Goal: Task Accomplishment & Management: Use online tool/utility

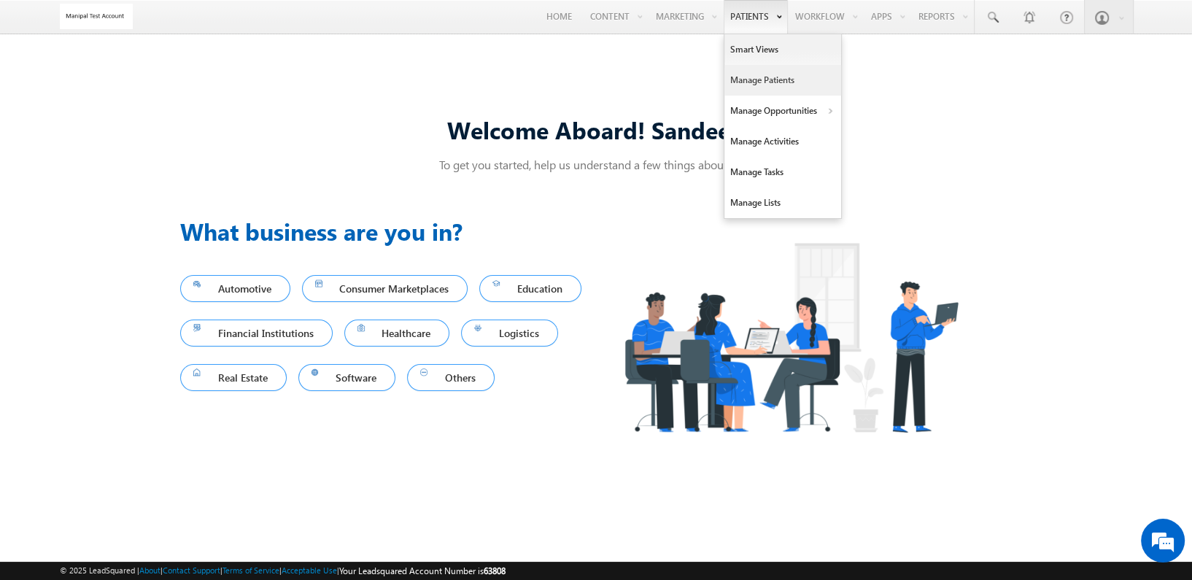
click at [750, 76] on link "Manage Patients" at bounding box center [782, 80] width 117 height 31
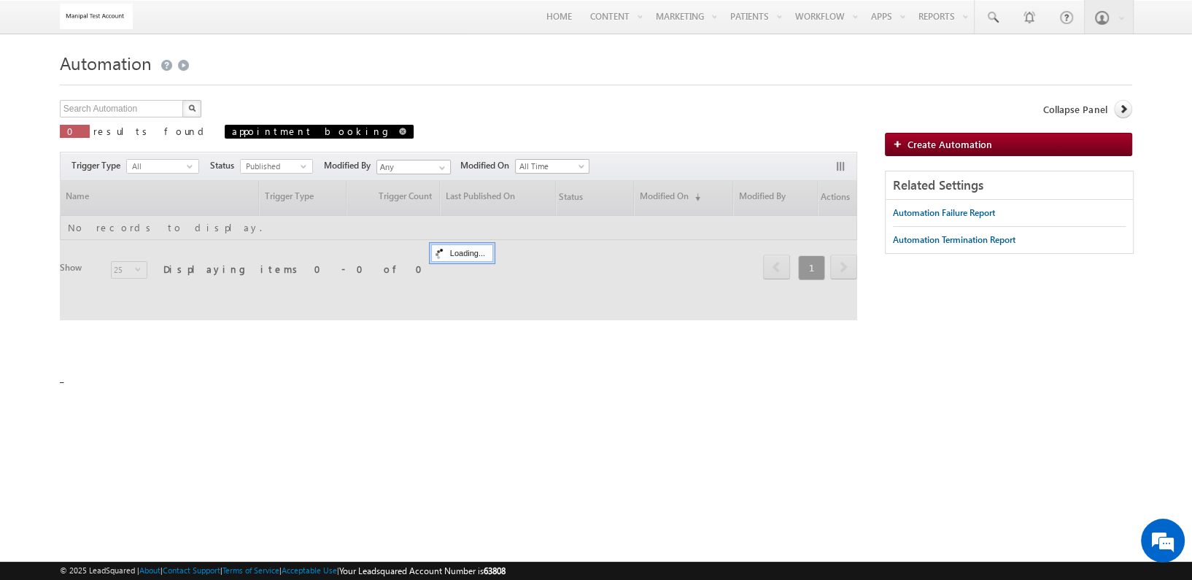
click at [248, 130] on span "appointment booking" at bounding box center [319, 132] width 189 height 14
click at [399, 129] on span at bounding box center [402, 131] width 7 height 7
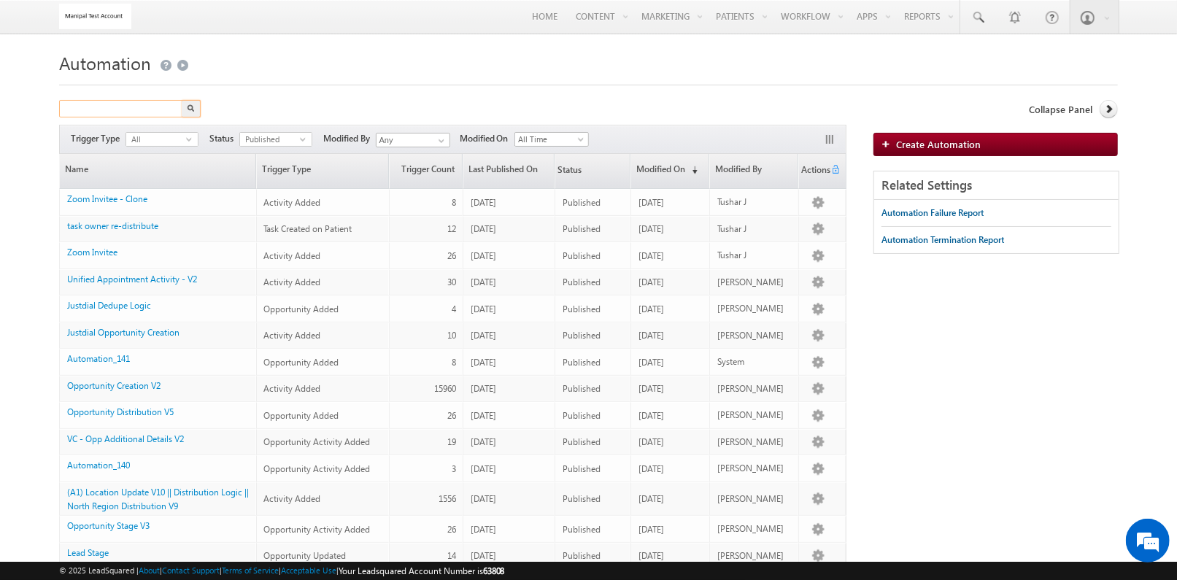
click at [149, 116] on input "text" at bounding box center [121, 109] width 125 height 18
type input "temp"
click at [182, 100] on button "button" at bounding box center [191, 109] width 19 height 18
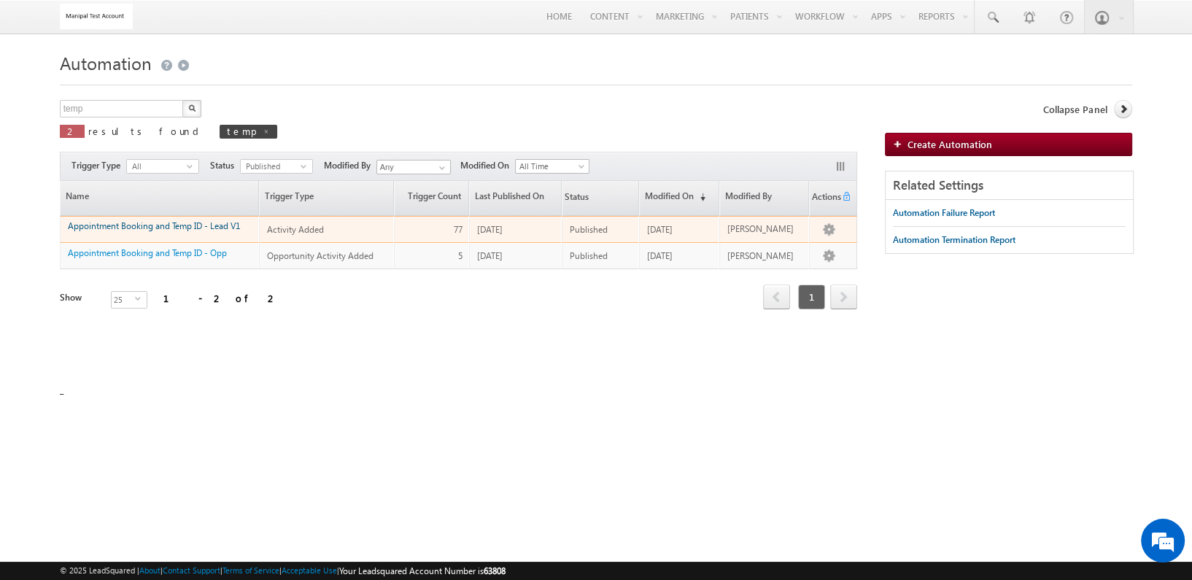
click at [158, 223] on link "Appointment Booking and Temp ID - Lead V1" at bounding box center [154, 225] width 172 height 11
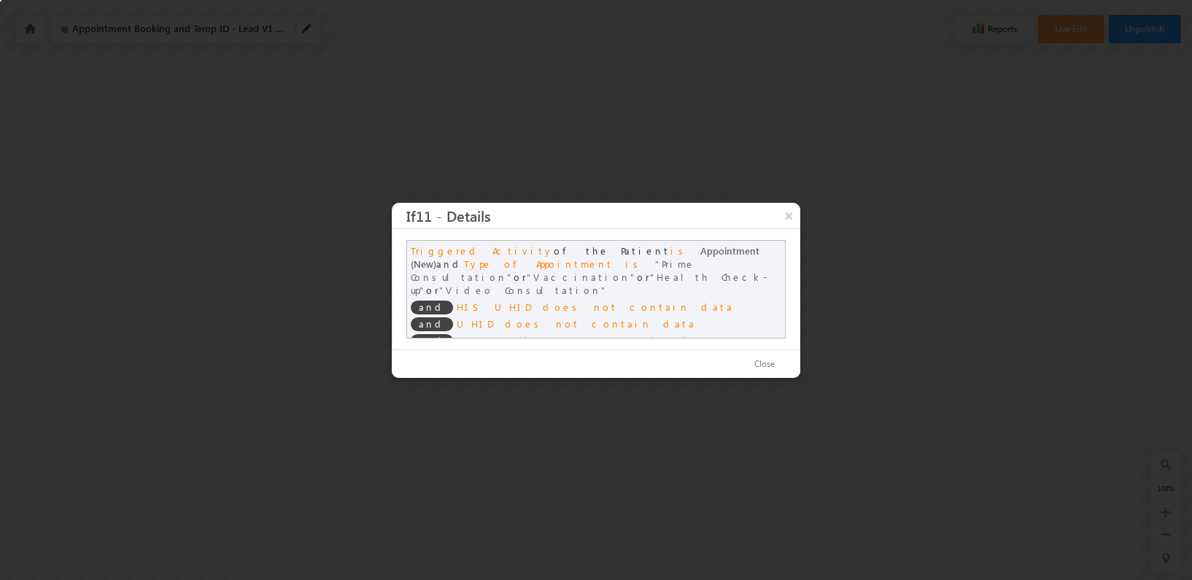
scroll to position [1, 0]
click at [789, 223] on button "×" at bounding box center [788, 216] width 23 height 26
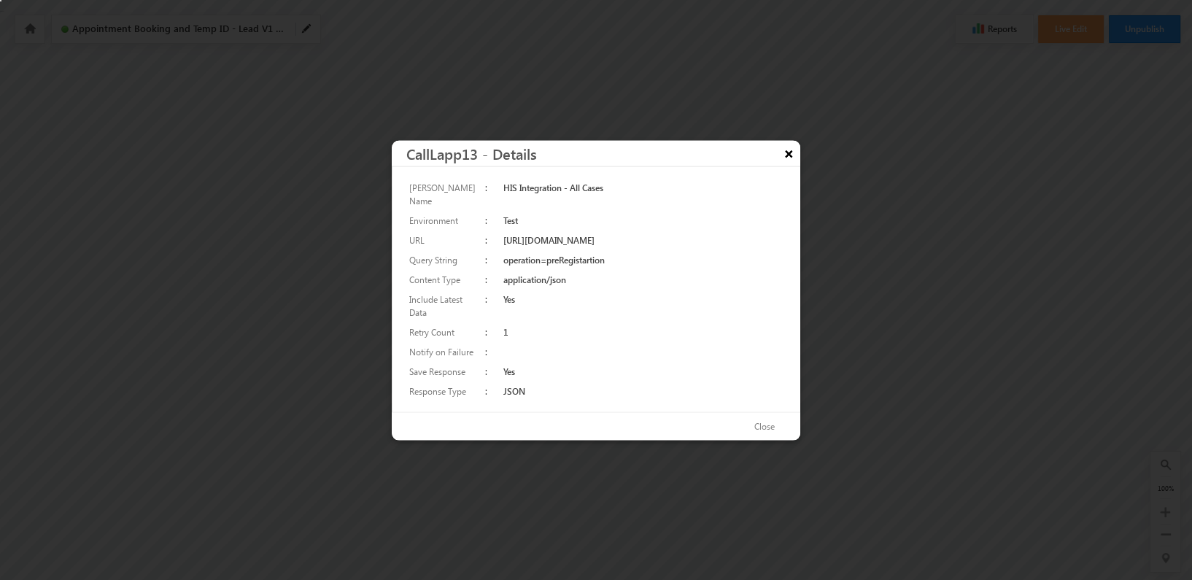
click at [785, 163] on button "×" at bounding box center [788, 153] width 23 height 26
click at [797, 153] on button "×" at bounding box center [788, 153] width 23 height 26
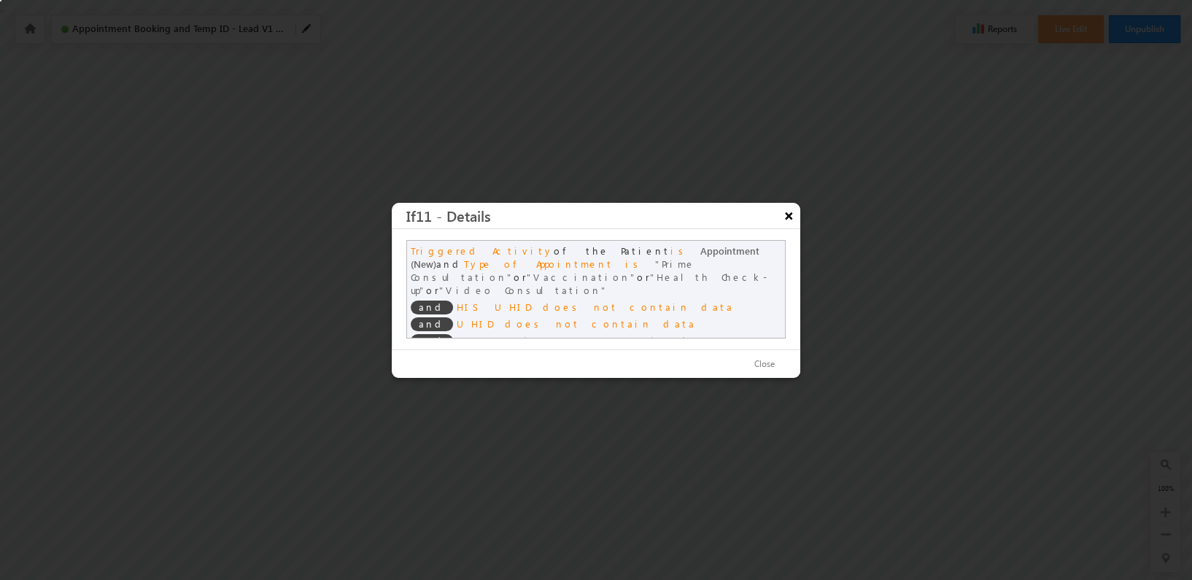
click at [791, 226] on button "×" at bounding box center [788, 216] width 23 height 26
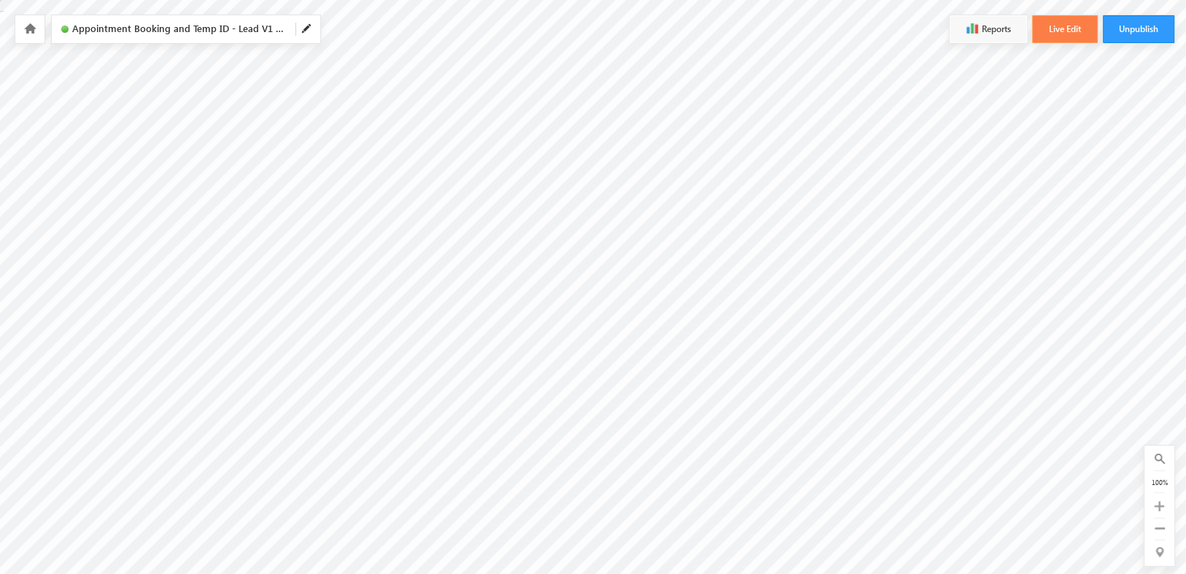
click at [1072, 27] on button "Live Edit" at bounding box center [1065, 29] width 66 height 28
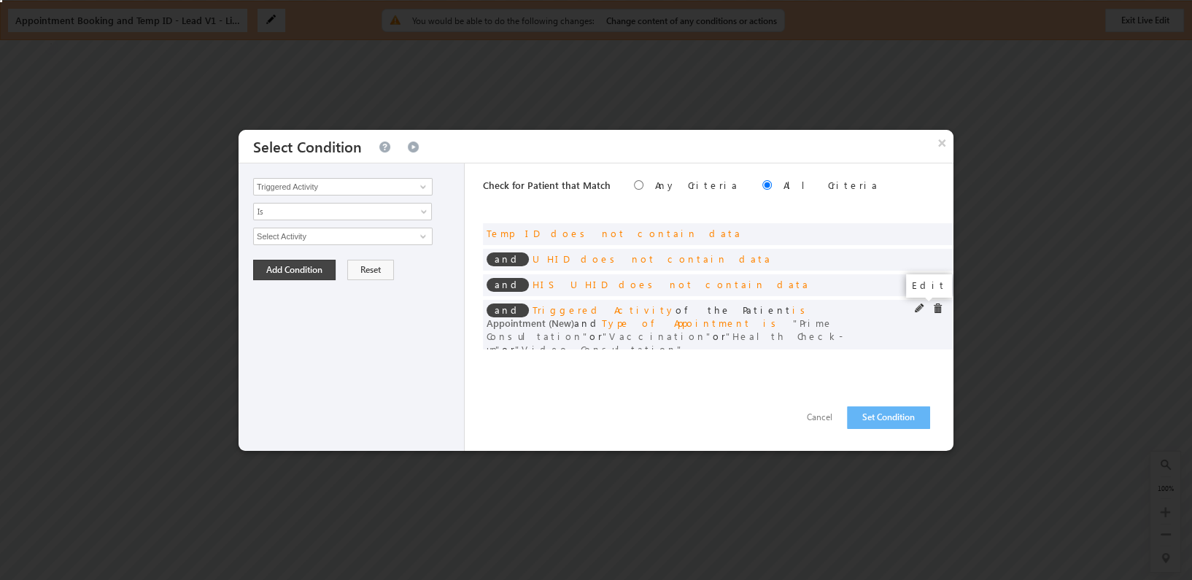
click at [918, 307] on span at bounding box center [920, 308] width 10 height 10
click at [427, 309] on span "select" at bounding box center [425, 309] width 12 height 7
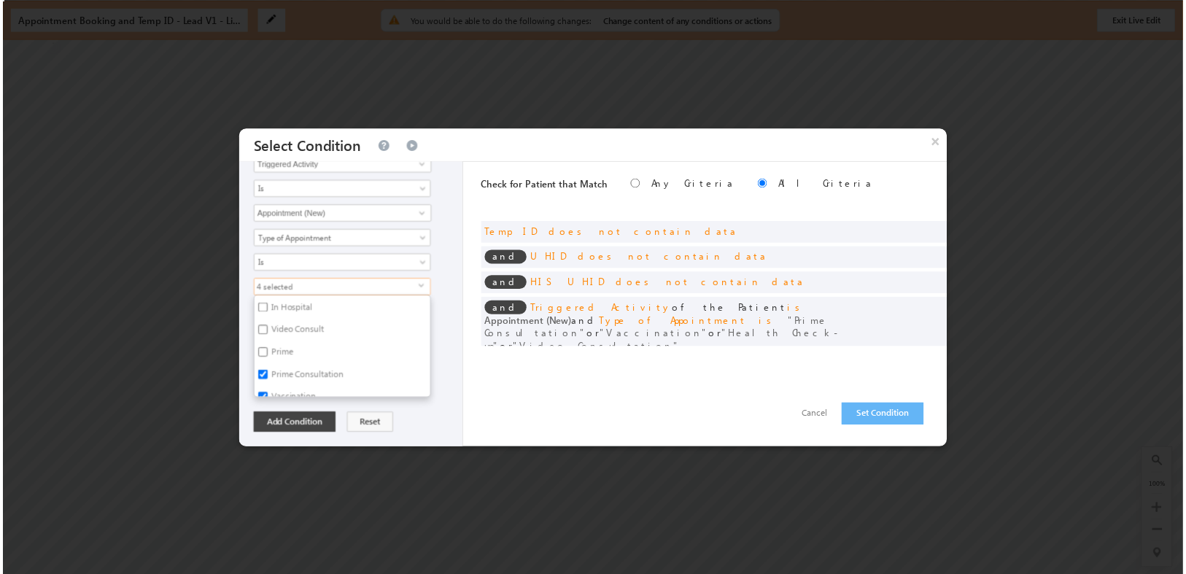
scroll to position [18, 0]
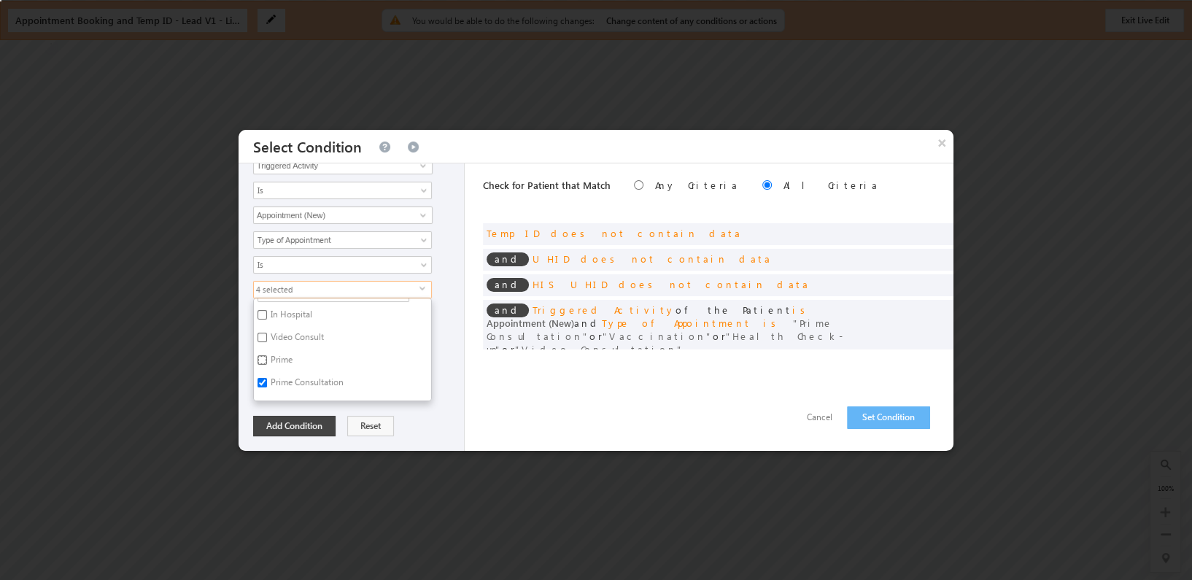
click at [264, 355] on input "Prime" at bounding box center [262, 359] width 9 height 9
checkbox input "true"
click at [878, 416] on button "Set Condition" at bounding box center [888, 417] width 83 height 23
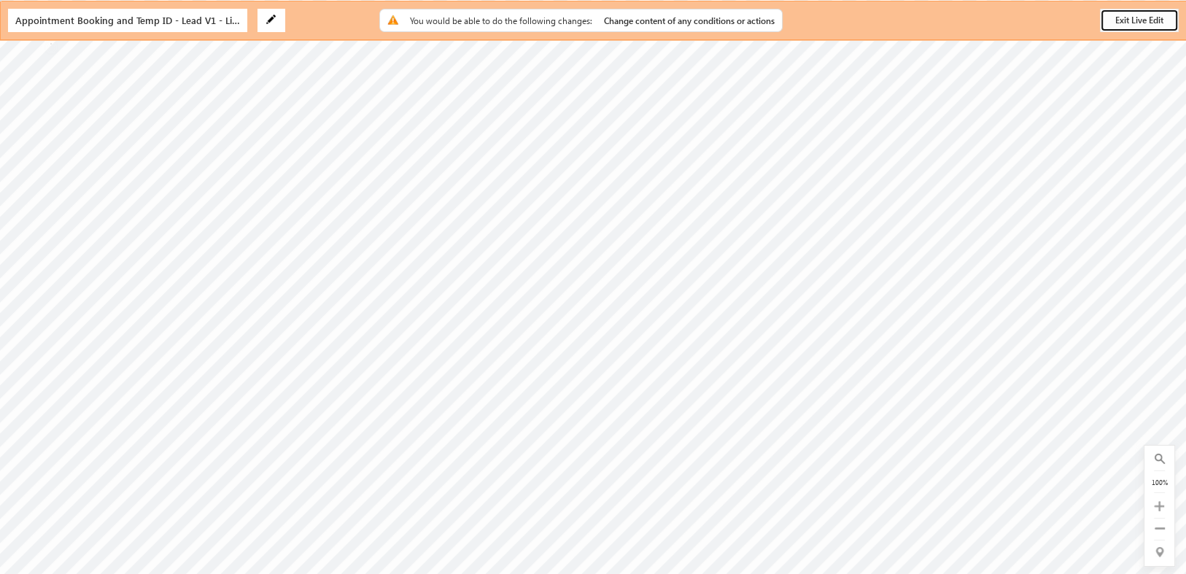
click at [1126, 12] on button "Exit Live Edit" at bounding box center [1139, 20] width 79 height 23
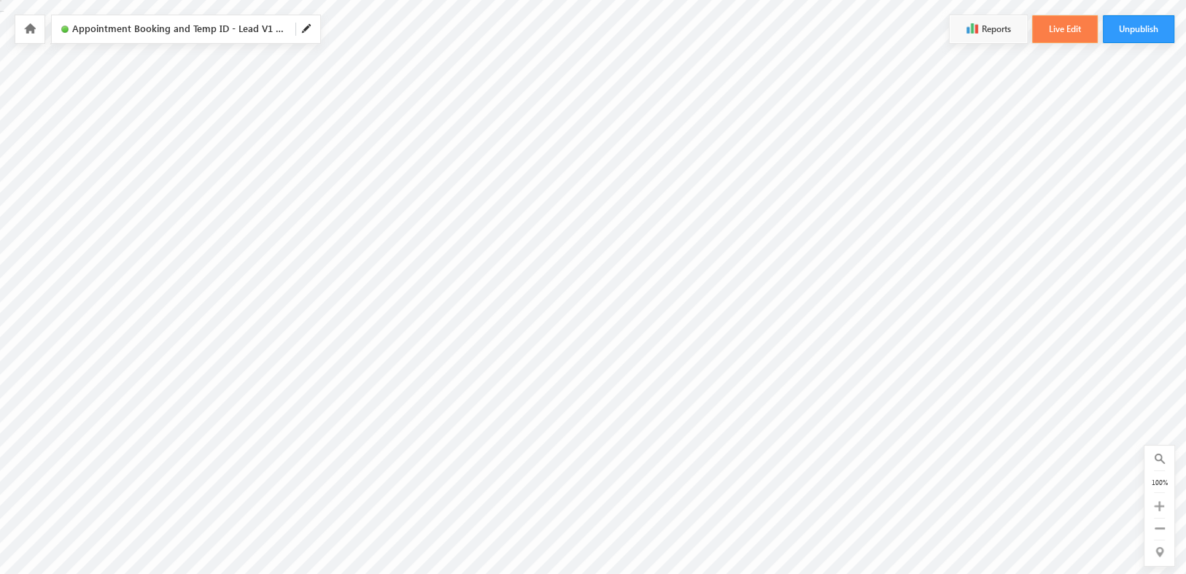
click at [1065, 28] on button "Live Edit" at bounding box center [1065, 29] width 66 height 28
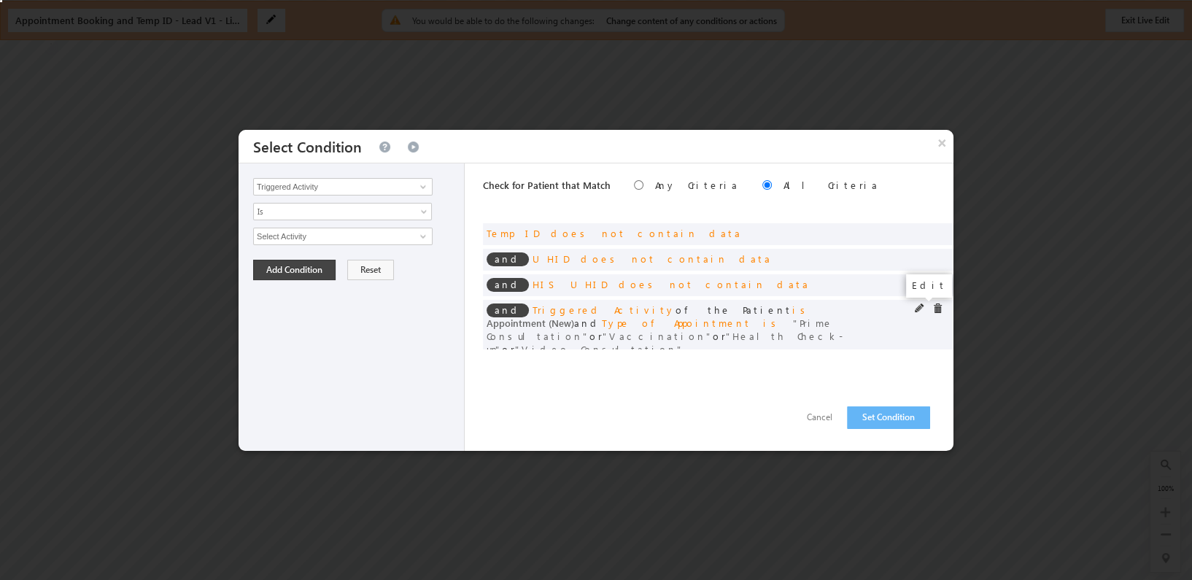
click at [920, 309] on span at bounding box center [920, 308] width 10 height 10
click at [406, 308] on span "4 selected" at bounding box center [337, 311] width 166 height 16
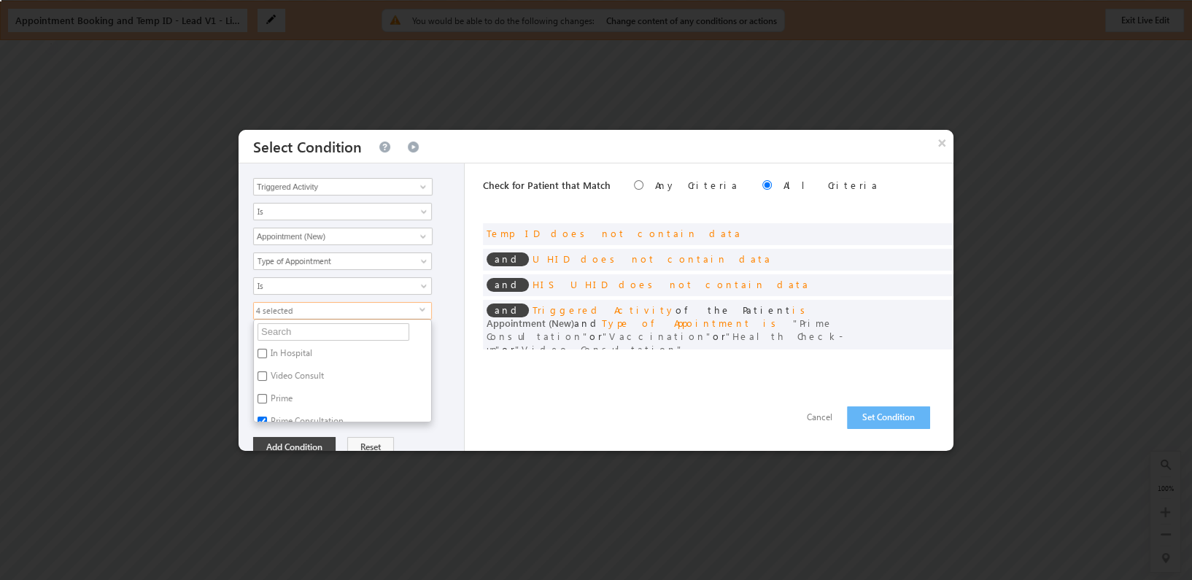
click at [266, 392] on label "Prime" at bounding box center [280, 401] width 53 height 23
click at [266, 394] on input "Prime" at bounding box center [262, 398] width 9 height 9
checkbox input "true"
click at [634, 401] on div "Check for Patient that Match Any Criteria All Criteria Note that the current tr…" at bounding box center [718, 306] width 471 height 287
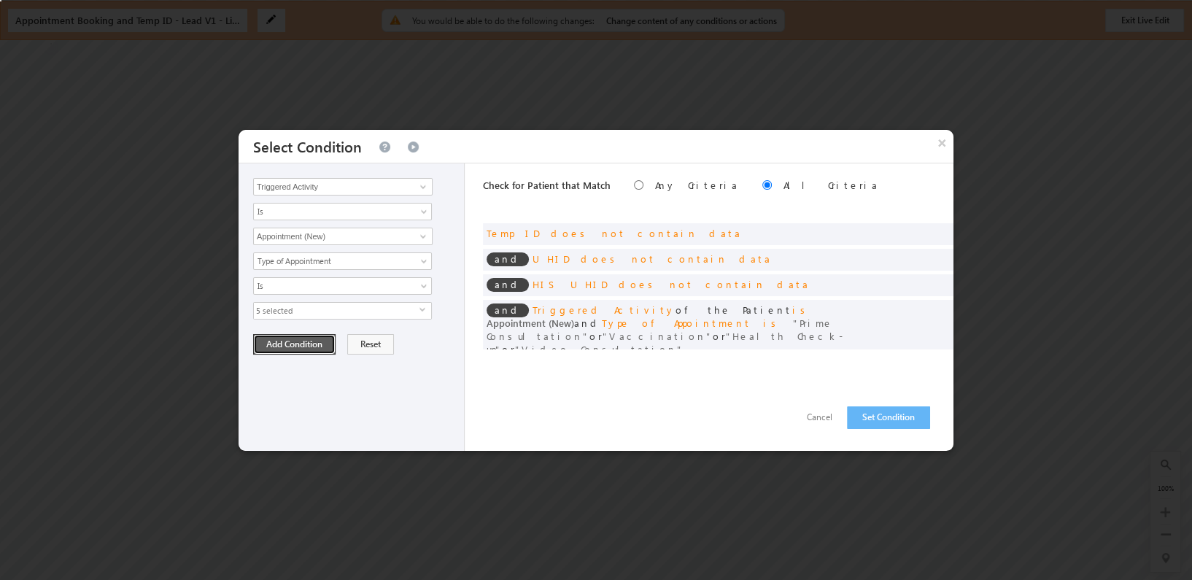
click at [310, 338] on button "Add Condition" at bounding box center [294, 344] width 82 height 20
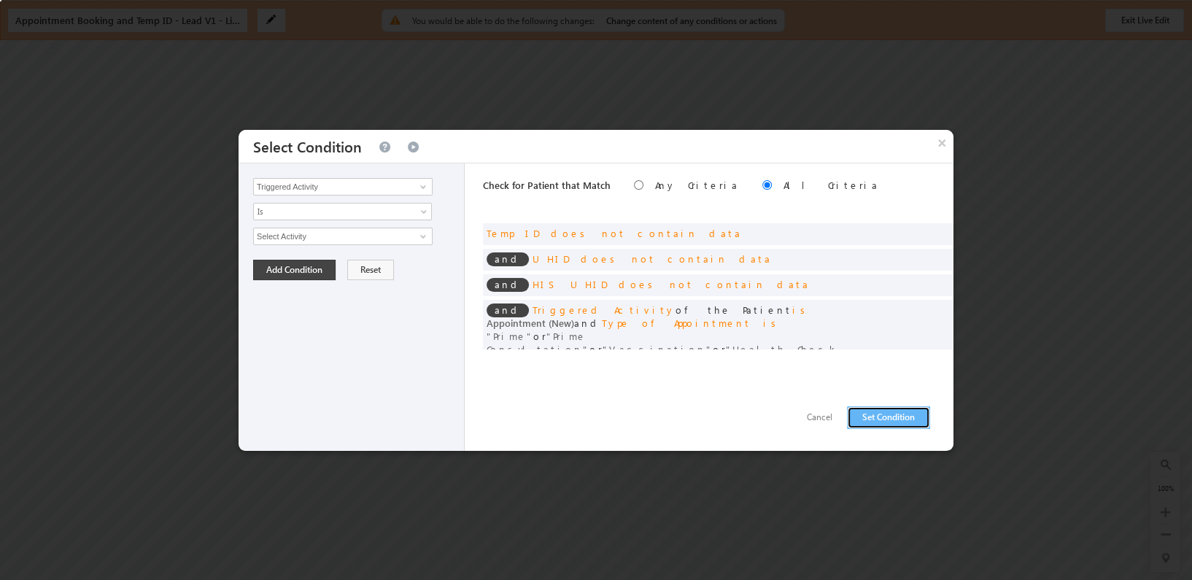
click at [885, 419] on button "Set Condition" at bounding box center [888, 417] width 83 height 23
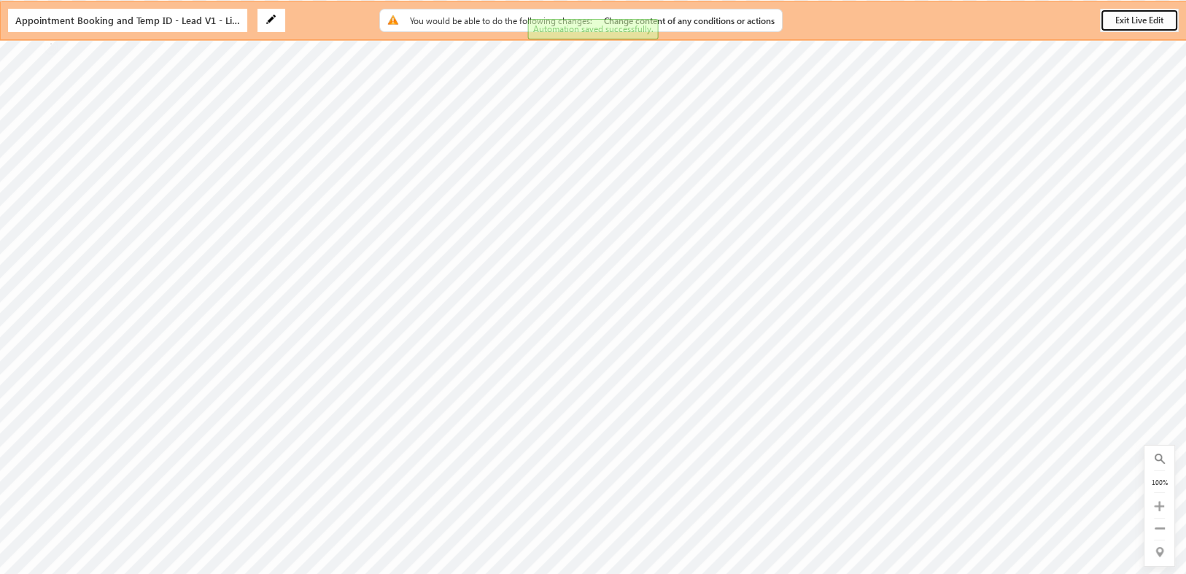
click at [1142, 19] on button "Exit Live Edit" at bounding box center [1139, 20] width 79 height 23
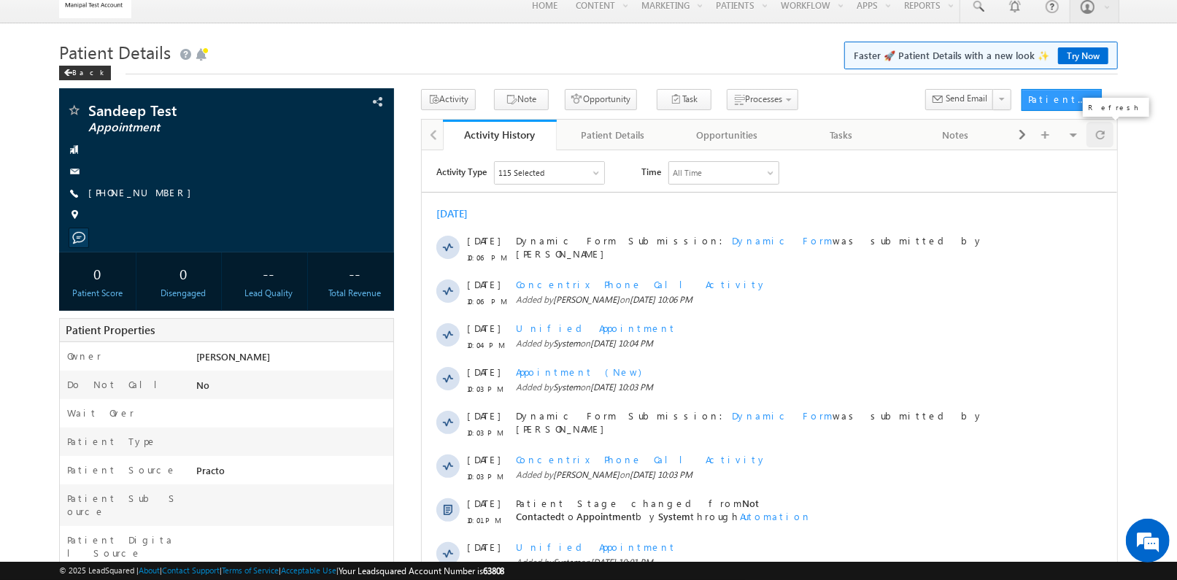
click at [1098, 134] on span at bounding box center [1100, 135] width 9 height 26
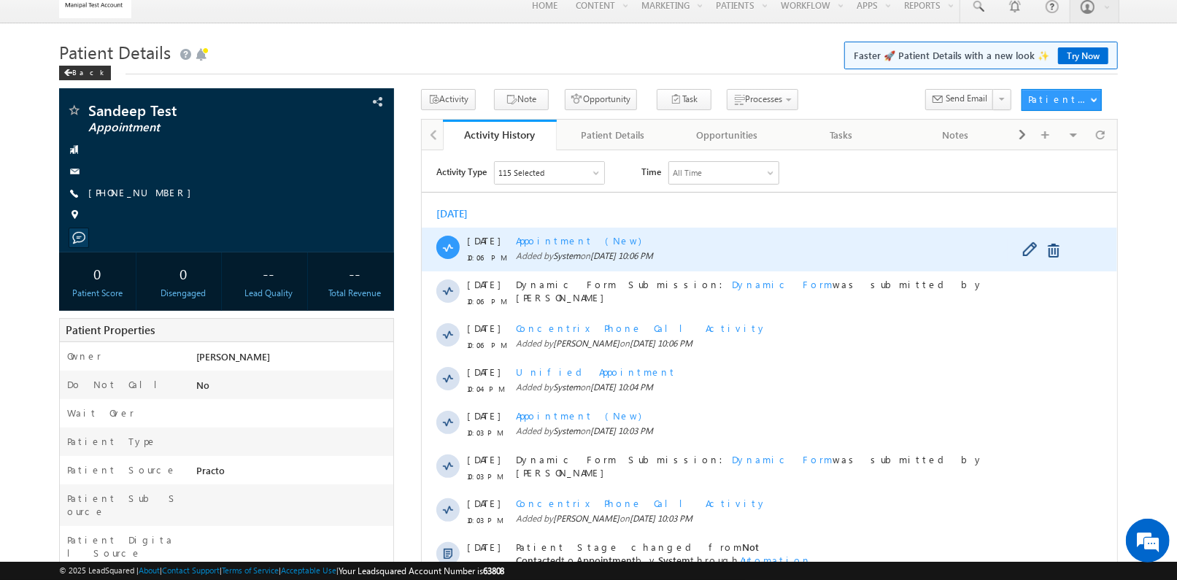
click at [581, 236] on span "Appointment (New)" at bounding box center [577, 239] width 125 height 12
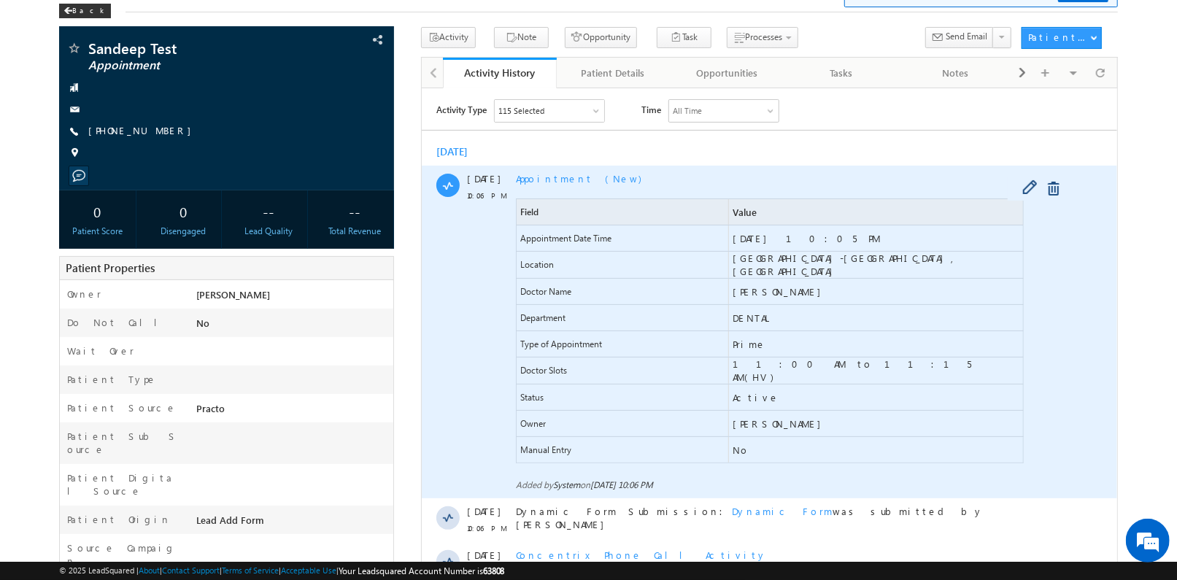
scroll to position [80, 0]
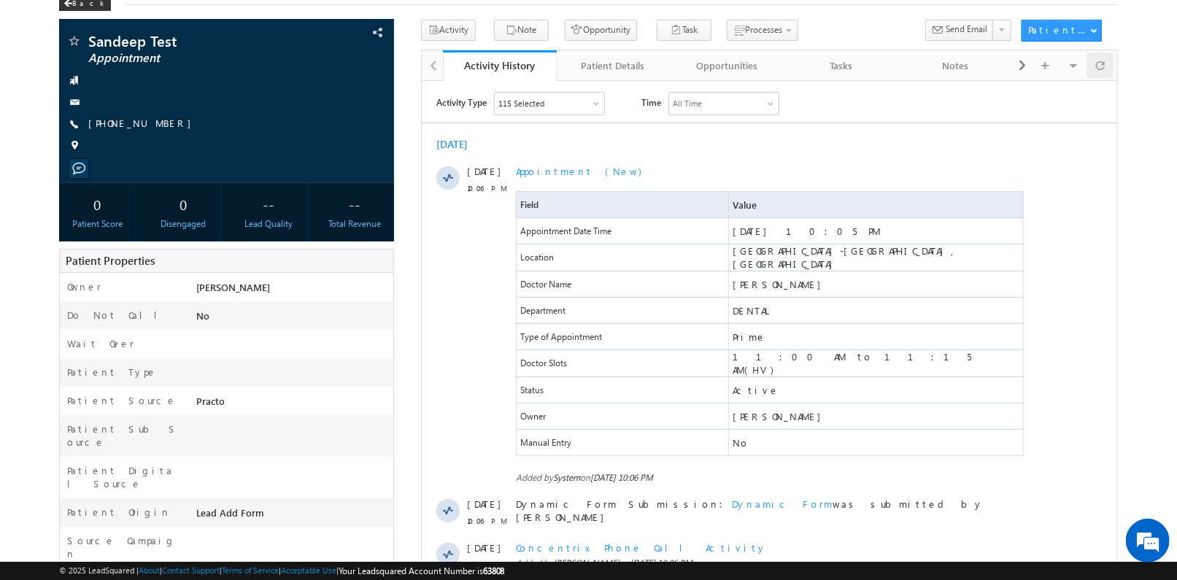
click at [1114, 57] on div "Activity History Activity History Patient Details Patient Details Opportunities…" at bounding box center [769, 65] width 697 height 31
click at [1107, 61] on div at bounding box center [1099, 66] width 27 height 26
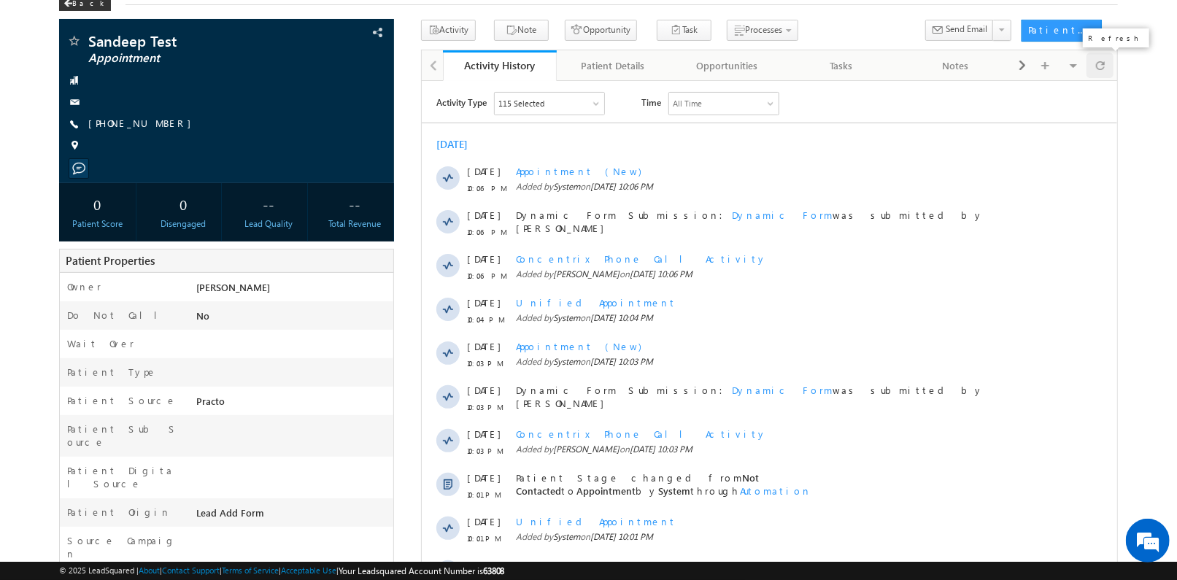
scroll to position [0, 0]
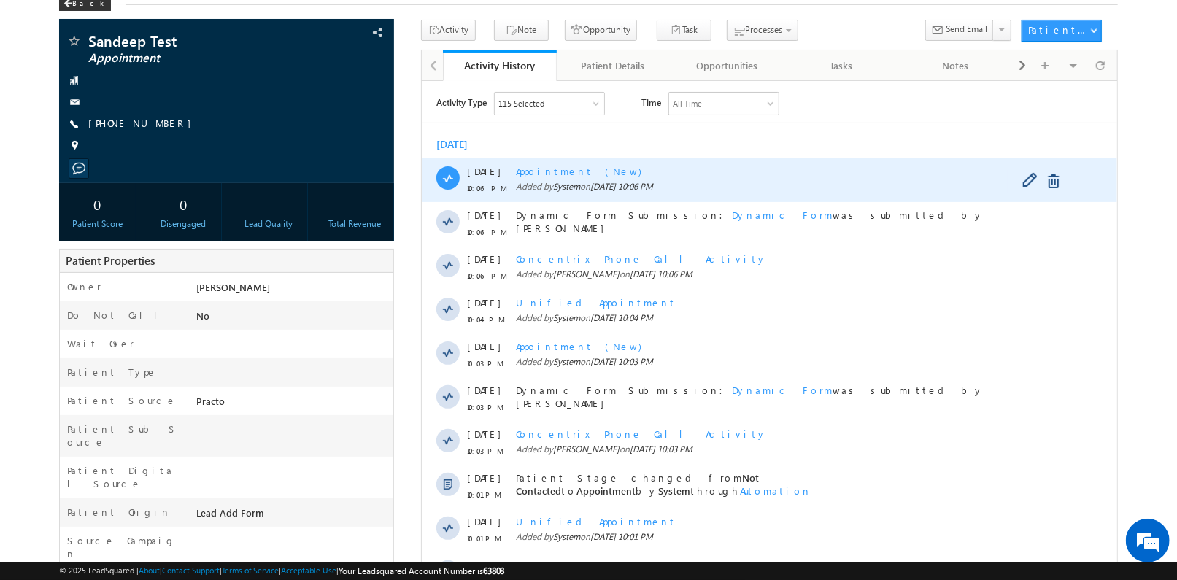
click at [560, 170] on span "Appointment (New)" at bounding box center [577, 170] width 125 height 12
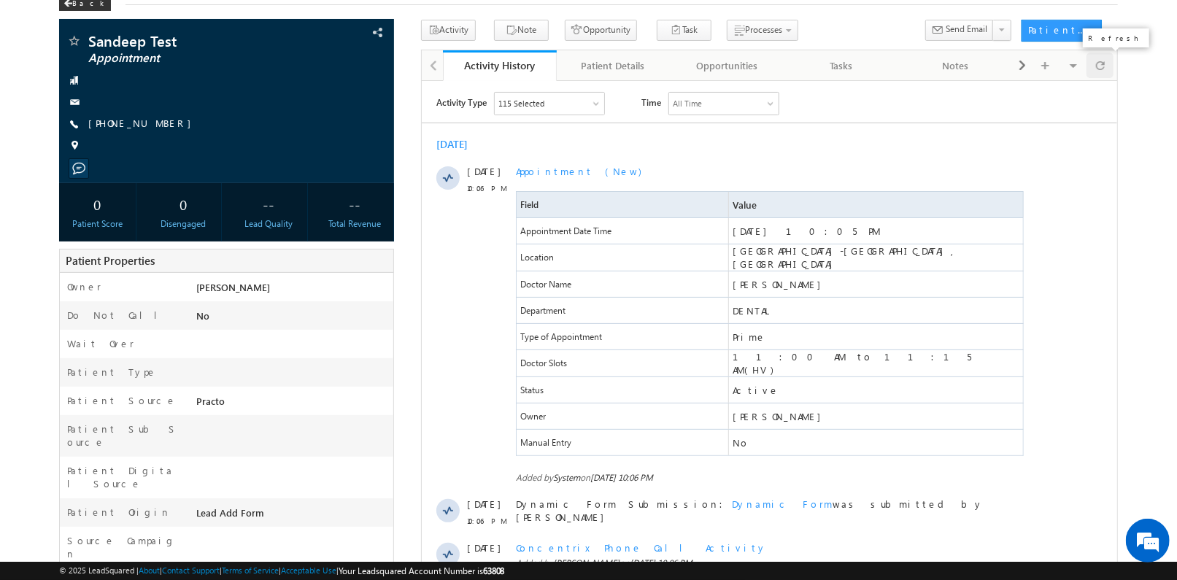
click at [1106, 63] on div at bounding box center [1099, 66] width 27 height 26
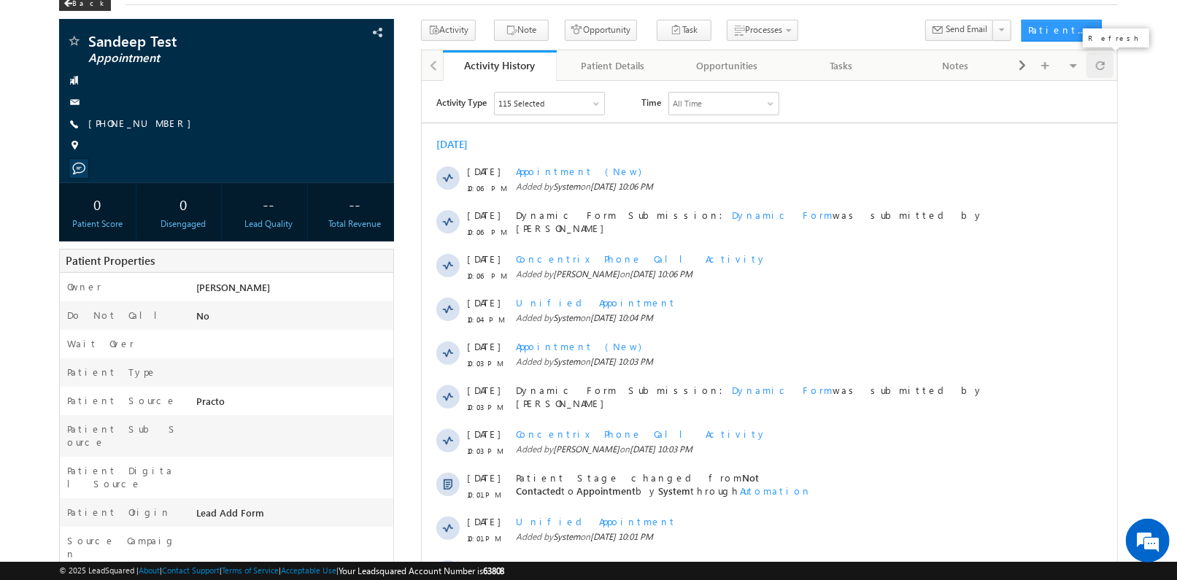
click at [1106, 63] on div at bounding box center [1099, 66] width 27 height 26
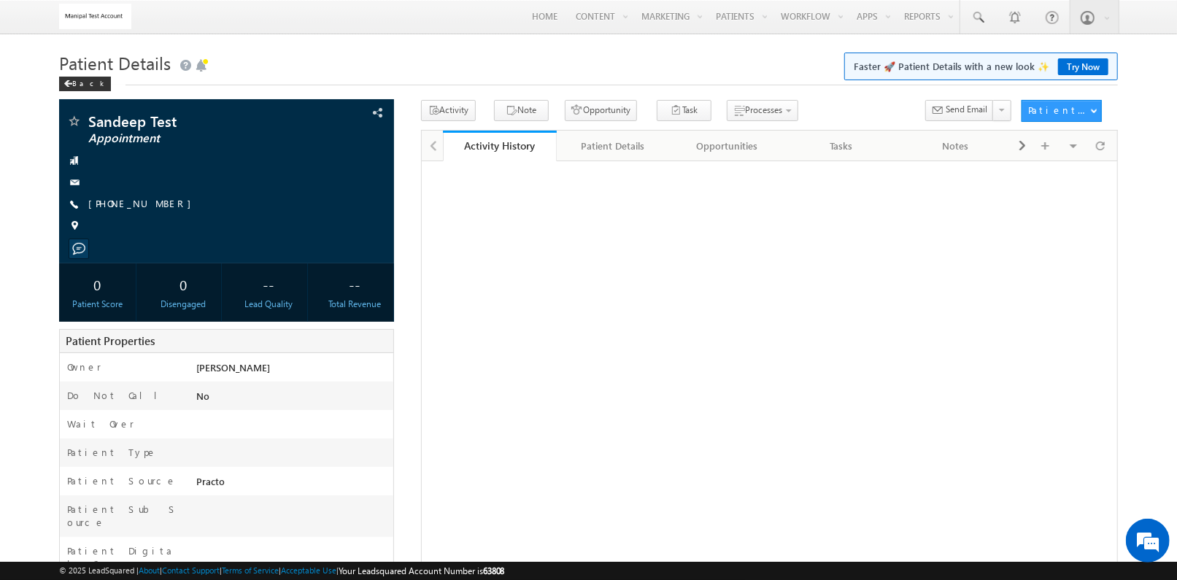
click at [1095, 63] on link "Try Now" at bounding box center [1083, 66] width 50 height 17
